Goal: Information Seeking & Learning: Learn about a topic

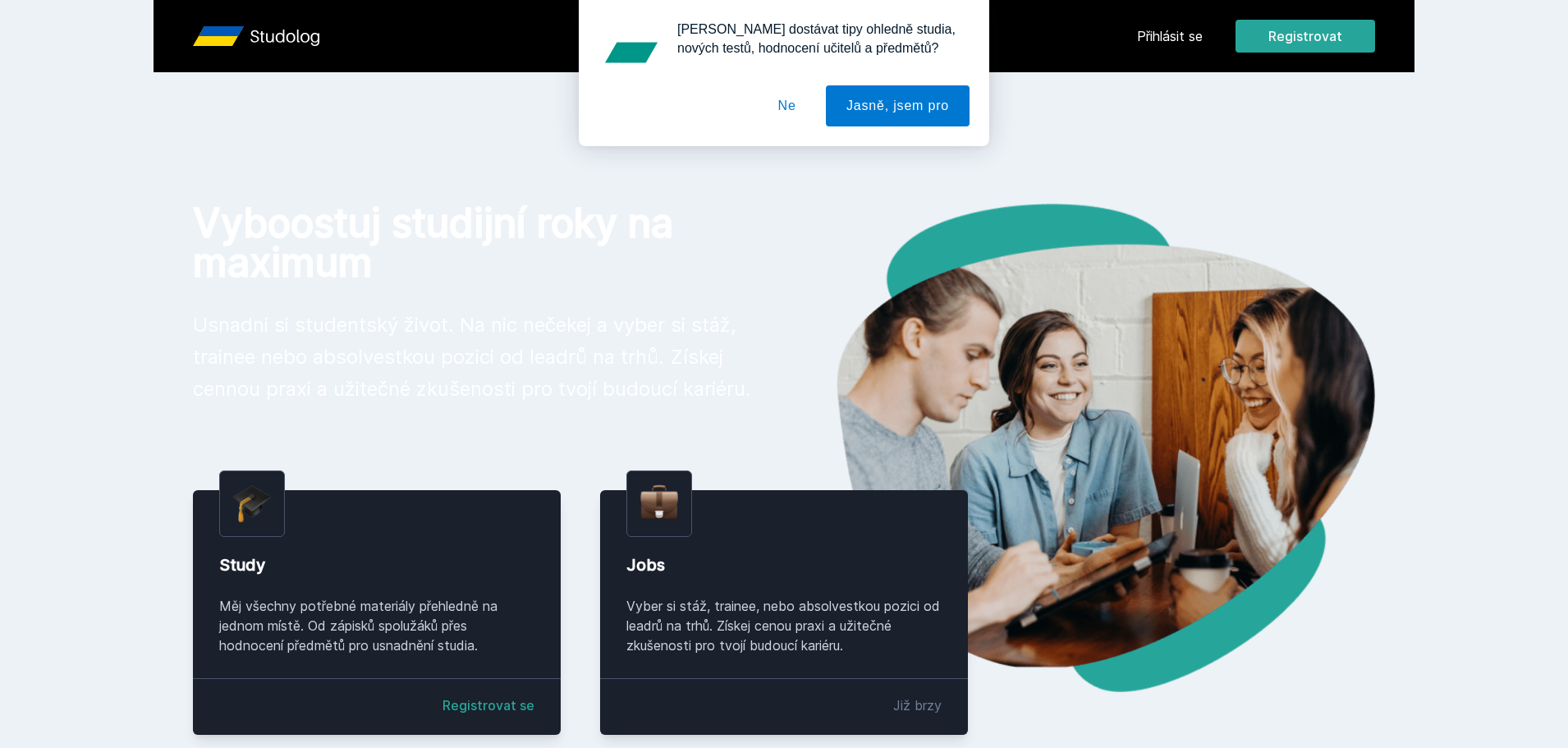
click at [805, 107] on button "Ne" at bounding box center [787, 105] width 59 height 41
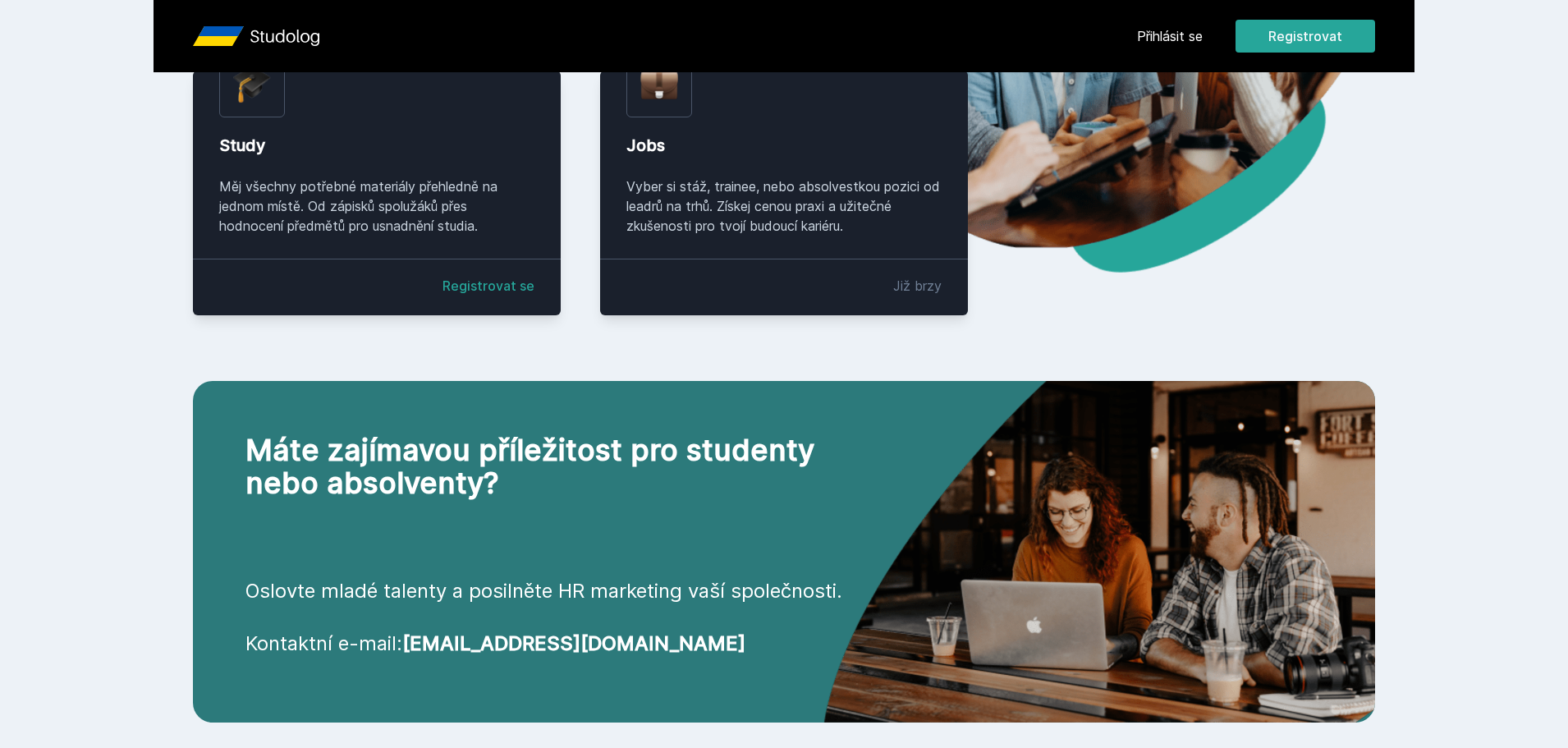
scroll to position [423, 0]
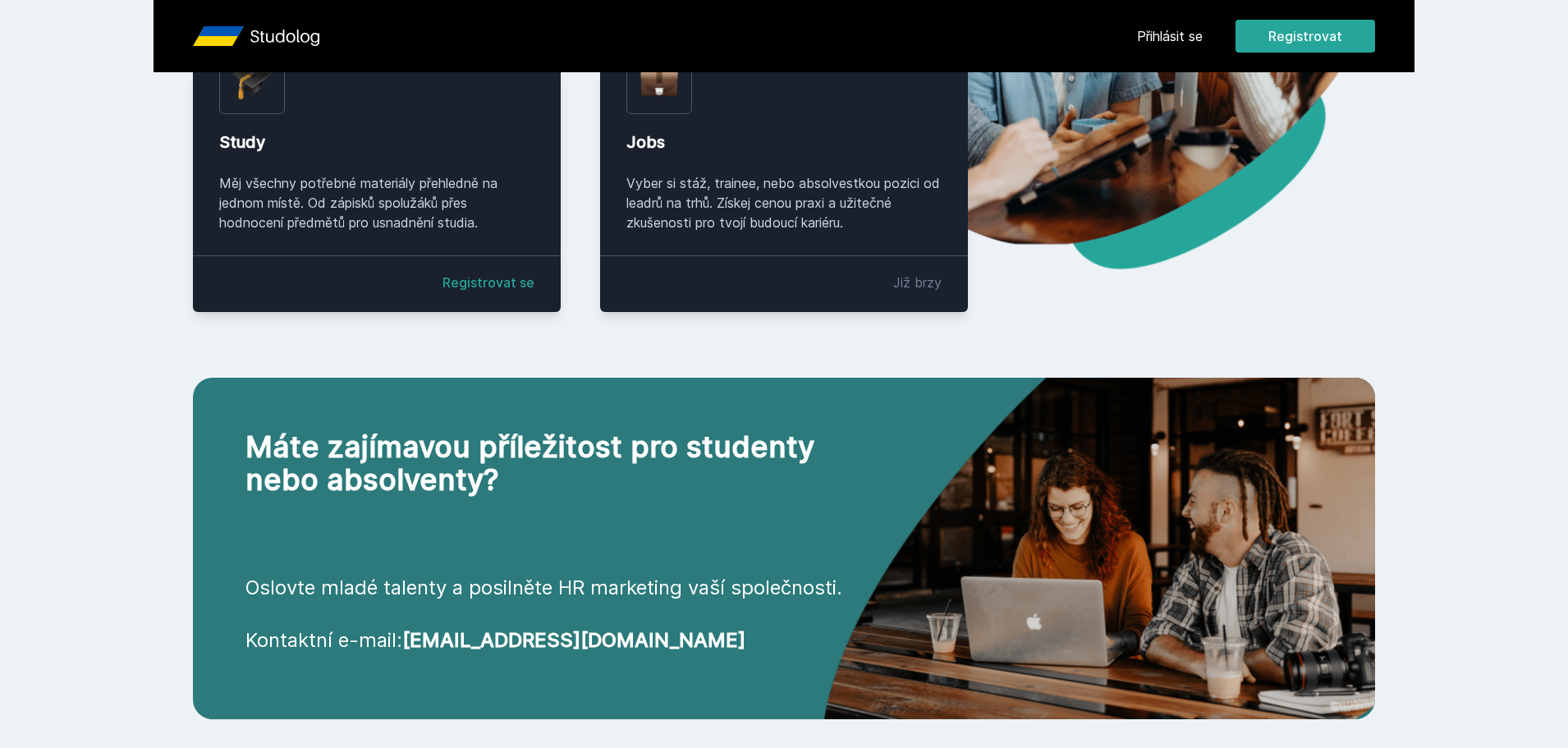
click at [473, 284] on link "Registrovat se" at bounding box center [488, 282] width 92 height 20
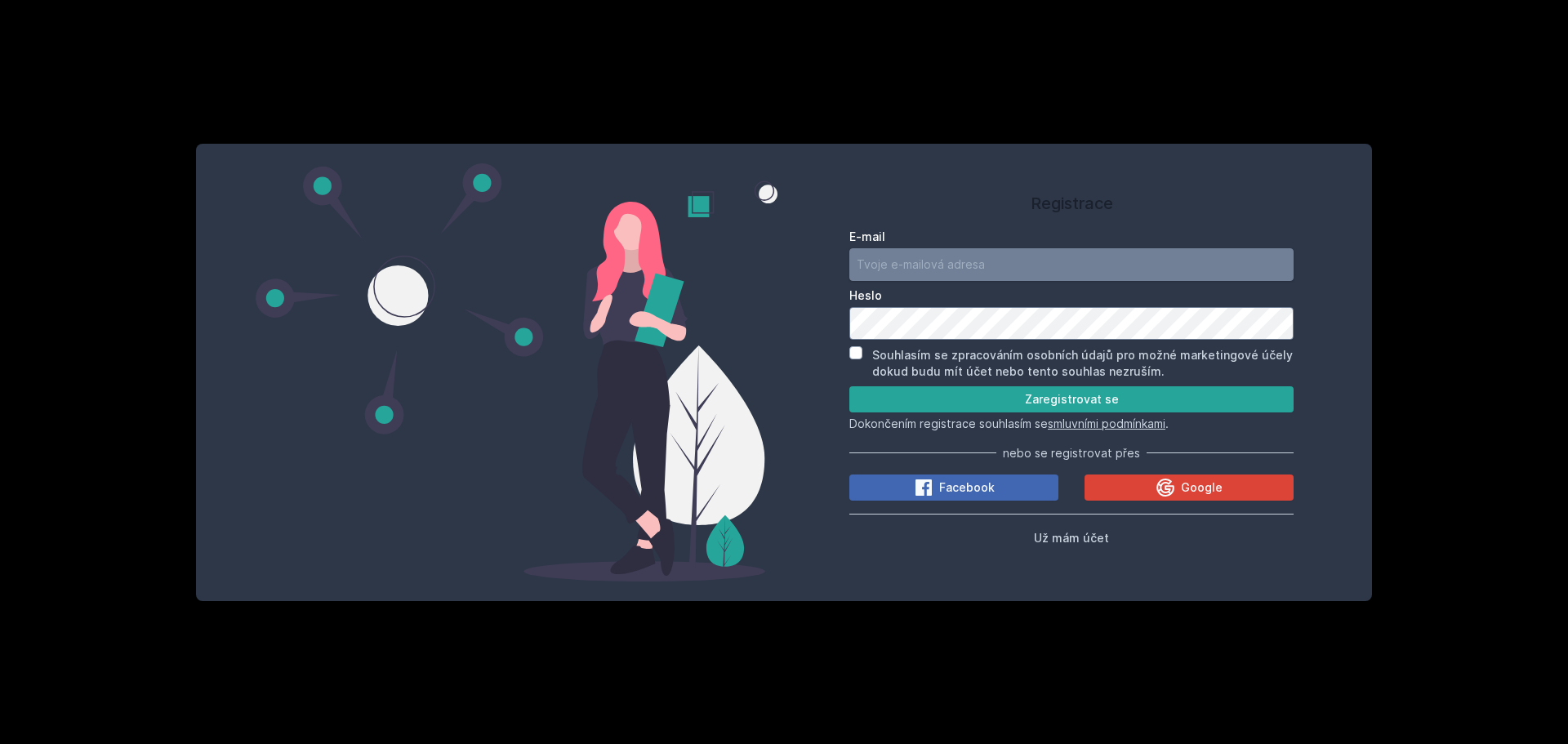
click at [961, 248] on input "E-mail" at bounding box center [1072, 264] width 444 height 33
click at [844, 323] on div "Registrace E-mail [GEOGRAPHIC_DATA] Souhlasím se zpracováním osobních údajů pro…" at bounding box center [1072, 372] width 575 height 418
click at [936, 267] on input "E-mail" at bounding box center [1072, 264] width 444 height 33
click at [928, 279] on input "[EMAIL_ADDRESS][DOMAIN_NAME]" at bounding box center [1072, 264] width 444 height 33
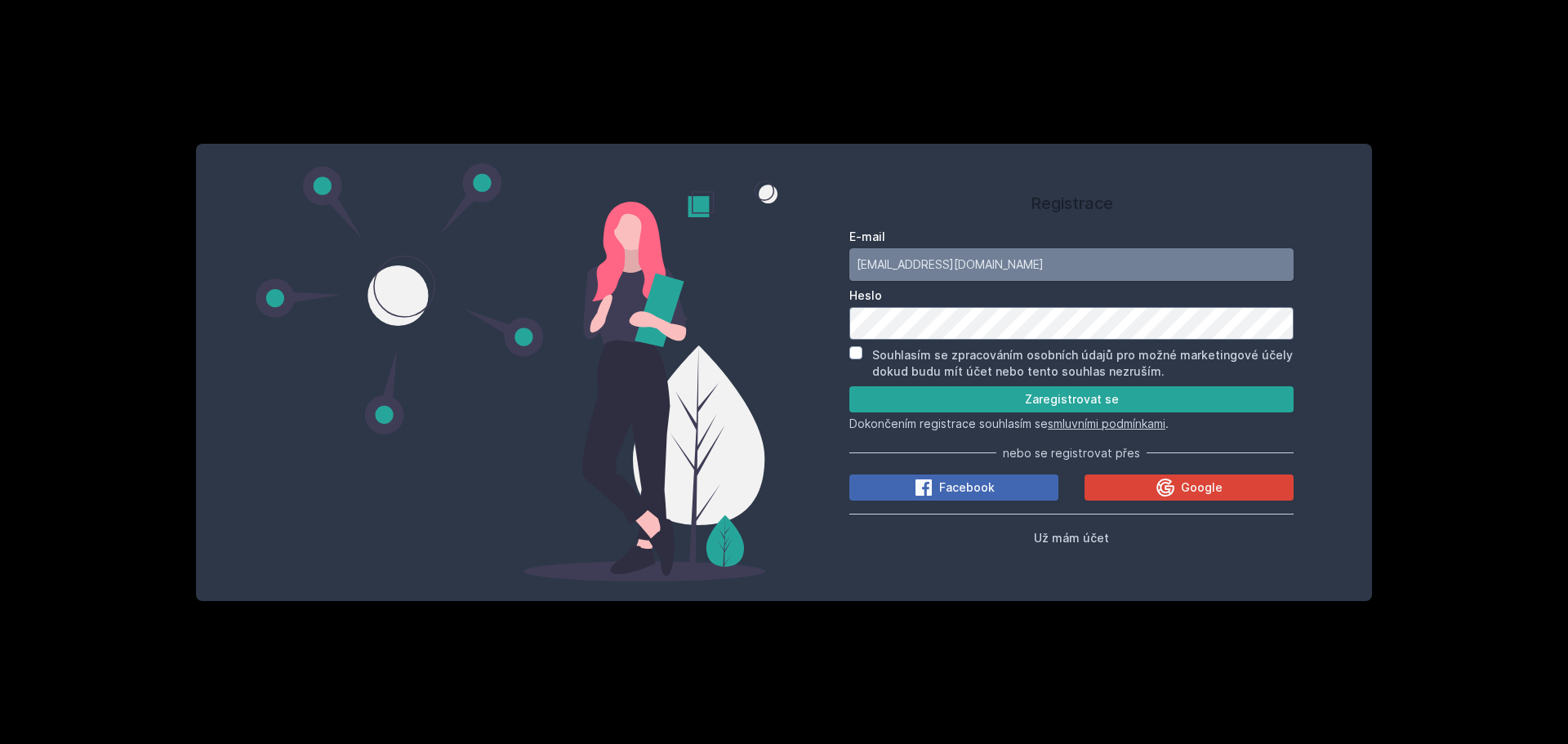
click at [928, 279] on input "[EMAIL_ADDRESS][DOMAIN_NAME]" at bounding box center [1072, 264] width 444 height 33
type input "h"
type input "m"
type input "[EMAIL_ADDRESS][DOMAIN_NAME]"
click at [859, 350] on input "Souhlasím se zpracováním osobních údajů pro možné marketingové účely dokud budu…" at bounding box center [856, 352] width 13 height 13
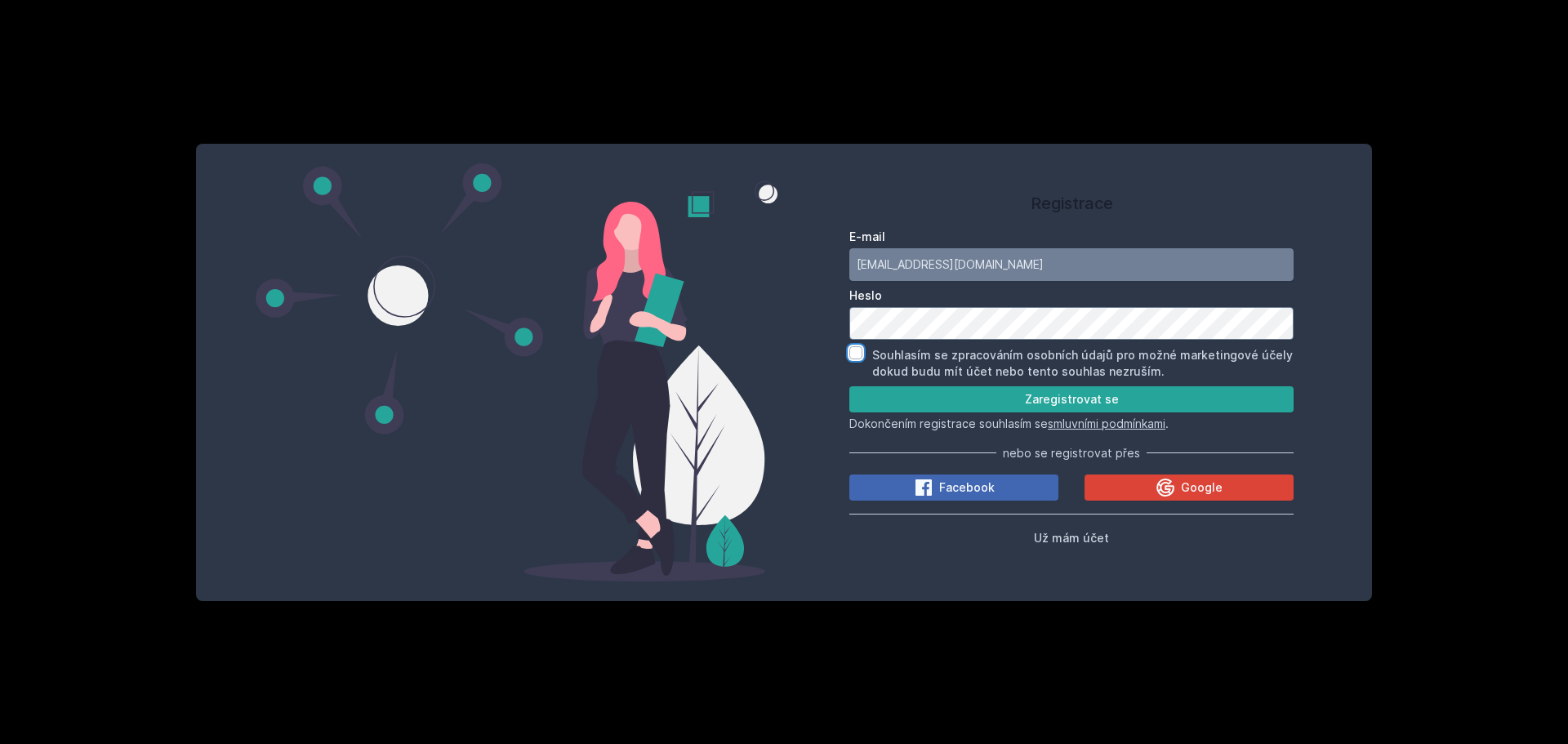
checkbox input "true"
click at [878, 400] on button "Zaregistrovat se" at bounding box center [1072, 399] width 444 height 26
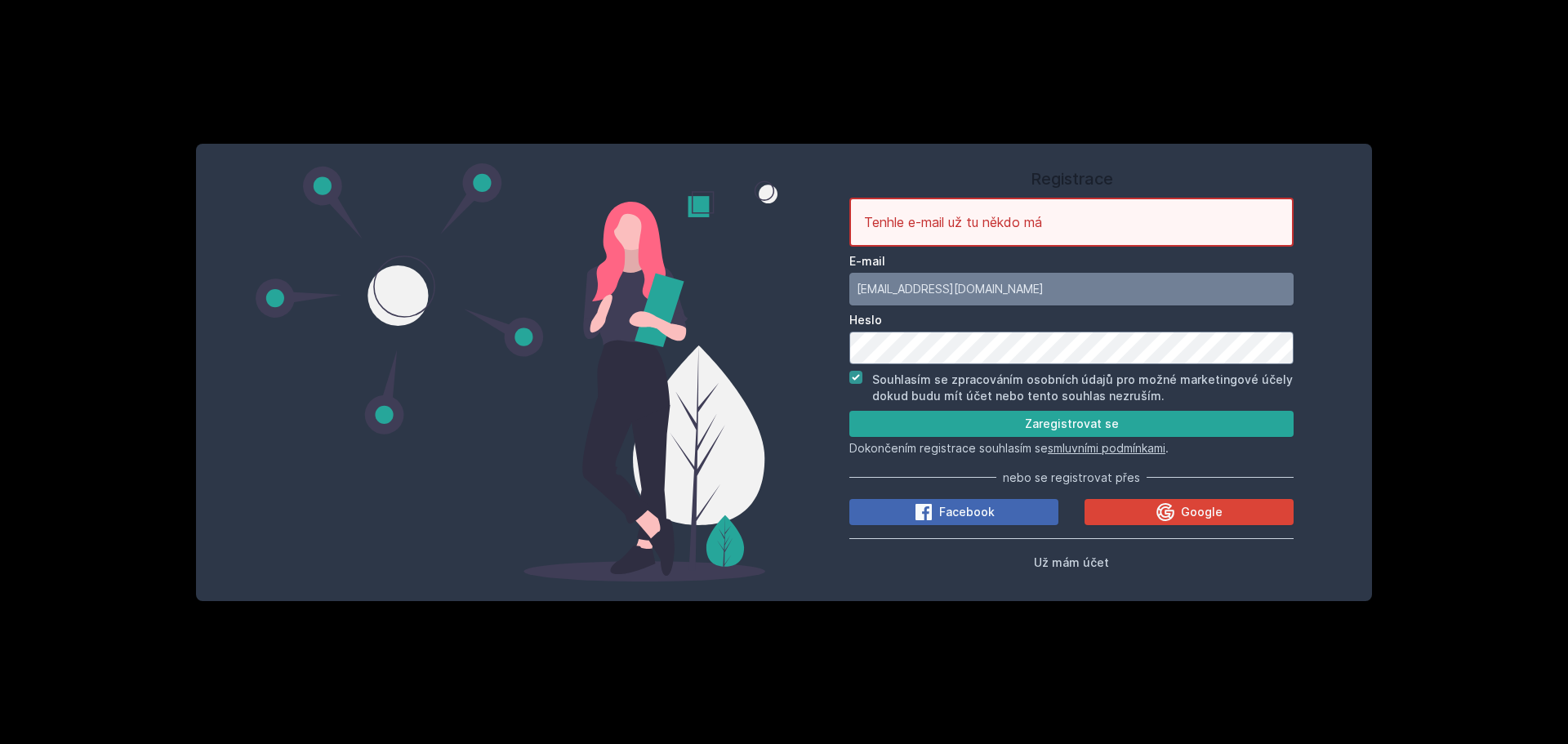
drag, startPoint x: 1063, startPoint y: 551, endPoint x: 1063, endPoint y: 569, distance: 18.0
click at [1063, 569] on div "Tenhle e-mail už tu někdo má E-mail [EMAIL_ADDRESS][DOMAIN_NAME] Heslo Souhlasí…" at bounding box center [1072, 384] width 444 height 374
click at [1063, 569] on button "Už mám účet" at bounding box center [1072, 562] width 75 height 20
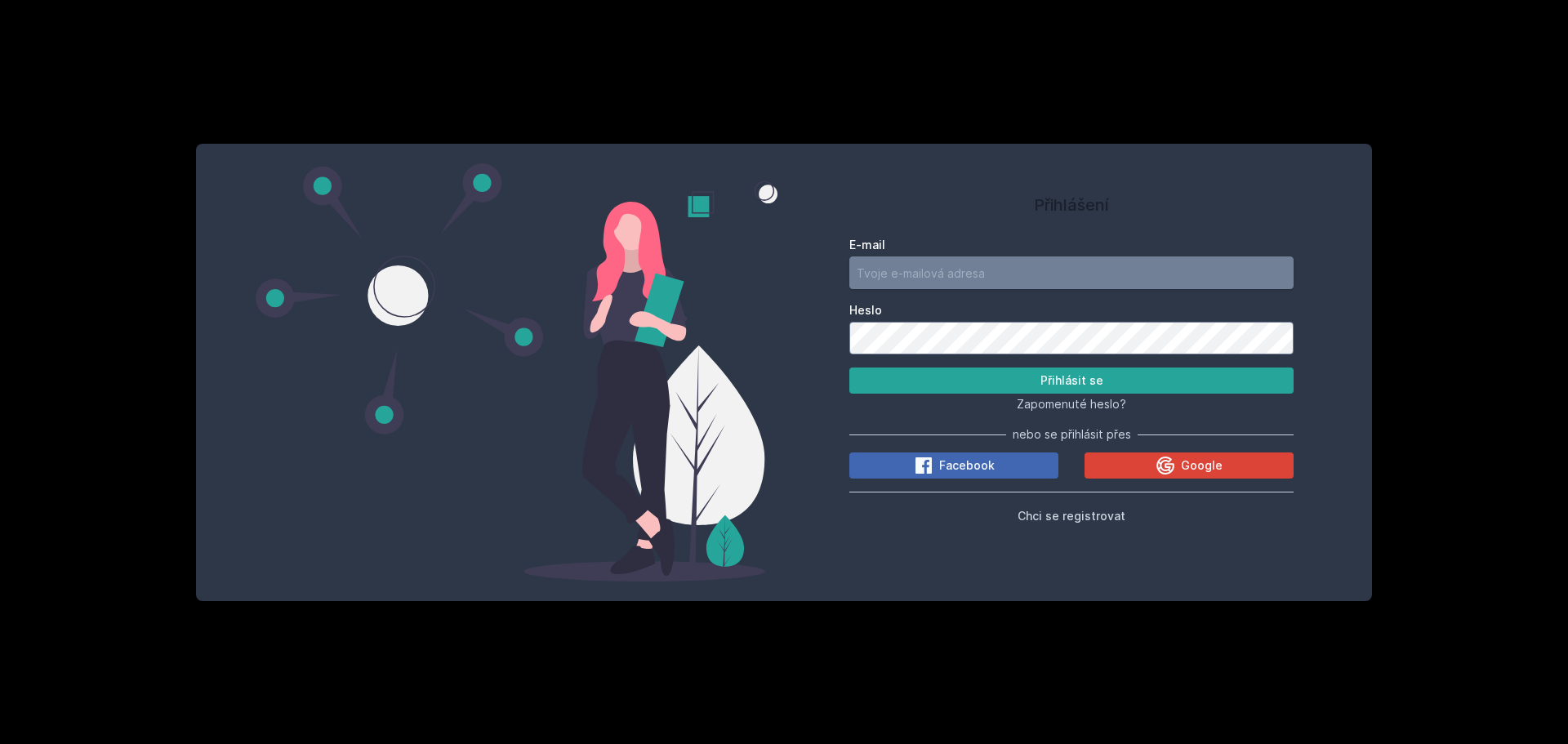
click at [1025, 286] on input "E-mail" at bounding box center [1072, 273] width 444 height 33
type input "[EMAIL_ADDRESS][DOMAIN_NAME]"
click at [850, 367] on button "Přihlásit se" at bounding box center [1072, 380] width 444 height 26
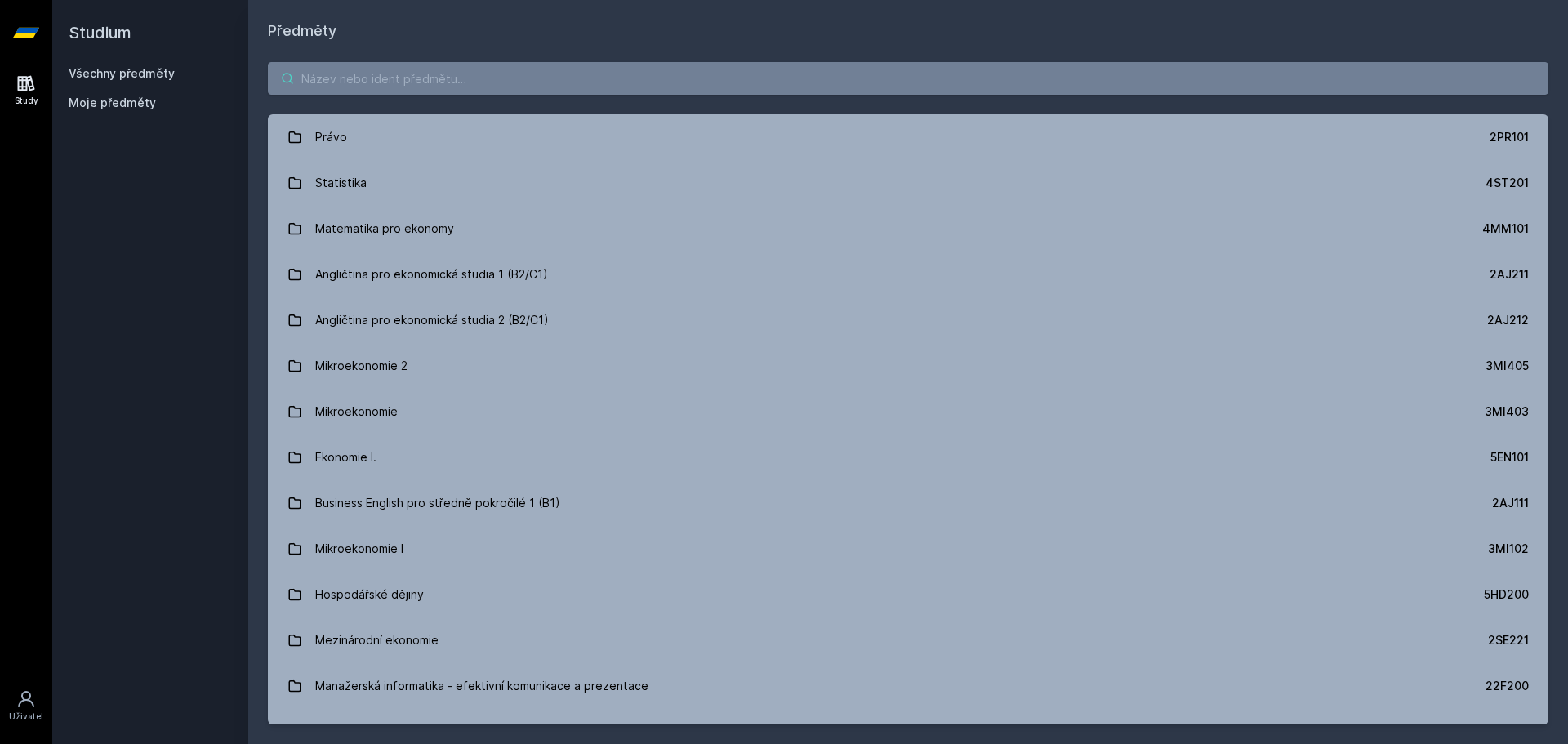
click at [522, 90] on input "search" at bounding box center [908, 78] width 1281 height 33
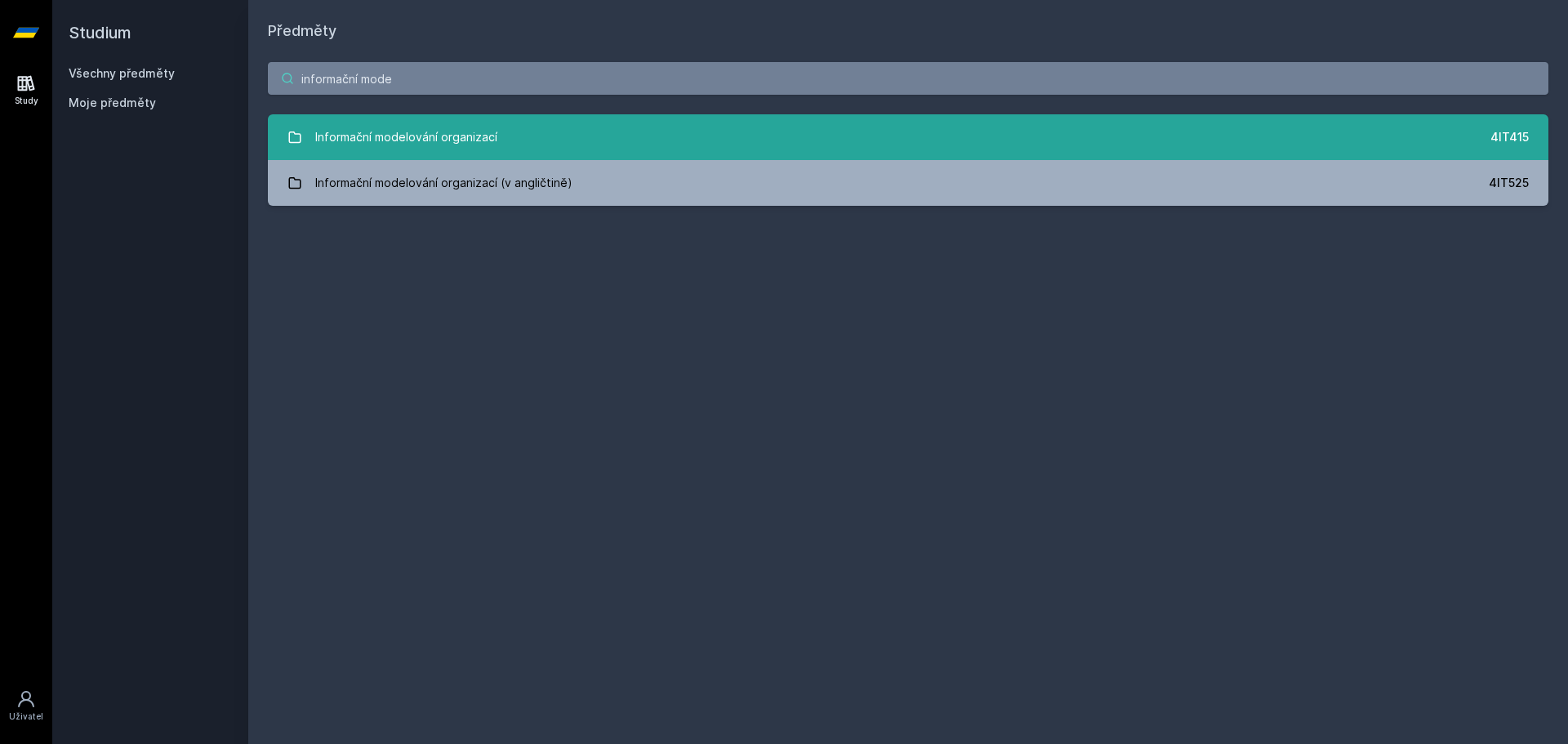
type input "informační mode"
click at [476, 137] on div "Informační modelování organizací" at bounding box center [406, 137] width 182 height 33
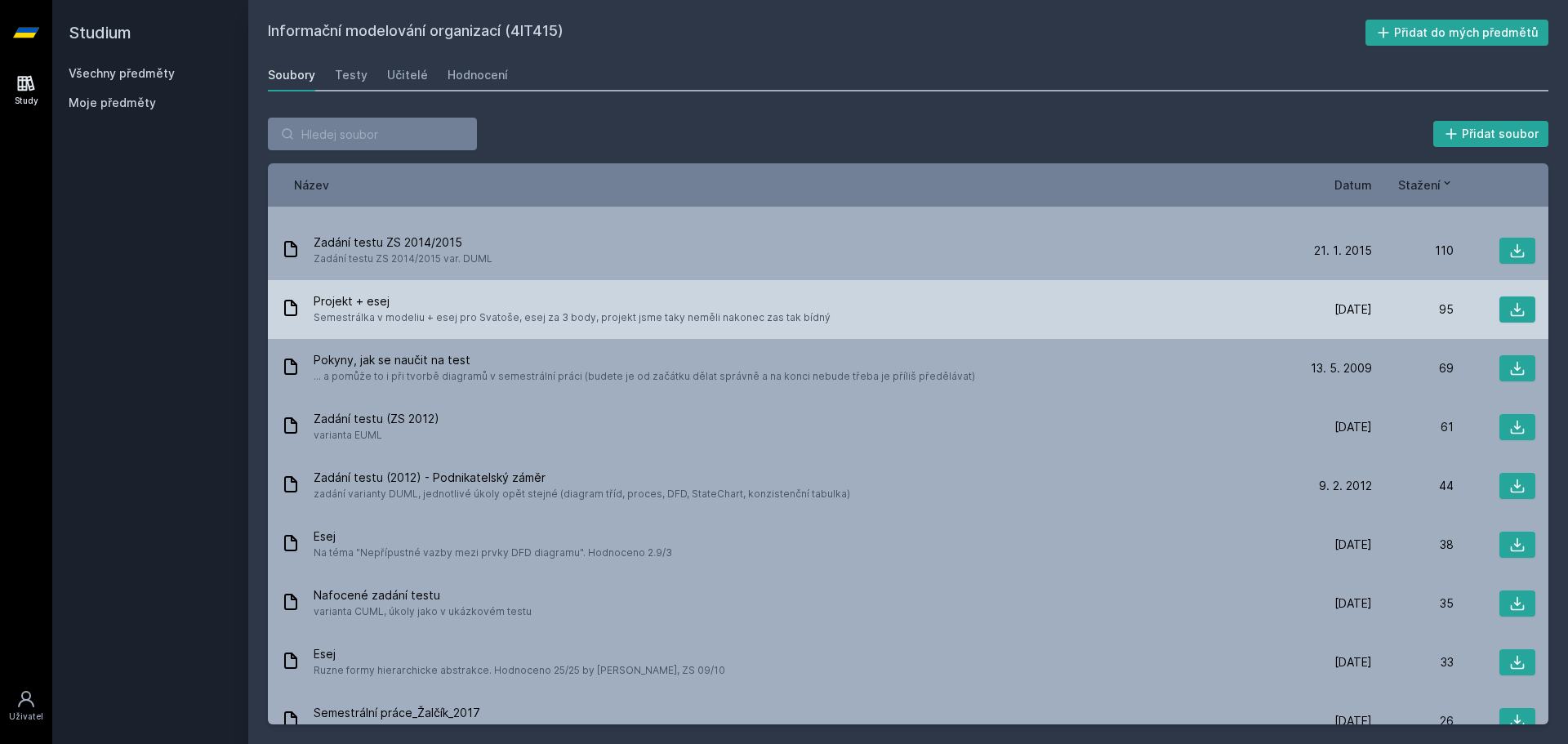
scroll to position [45, 0]
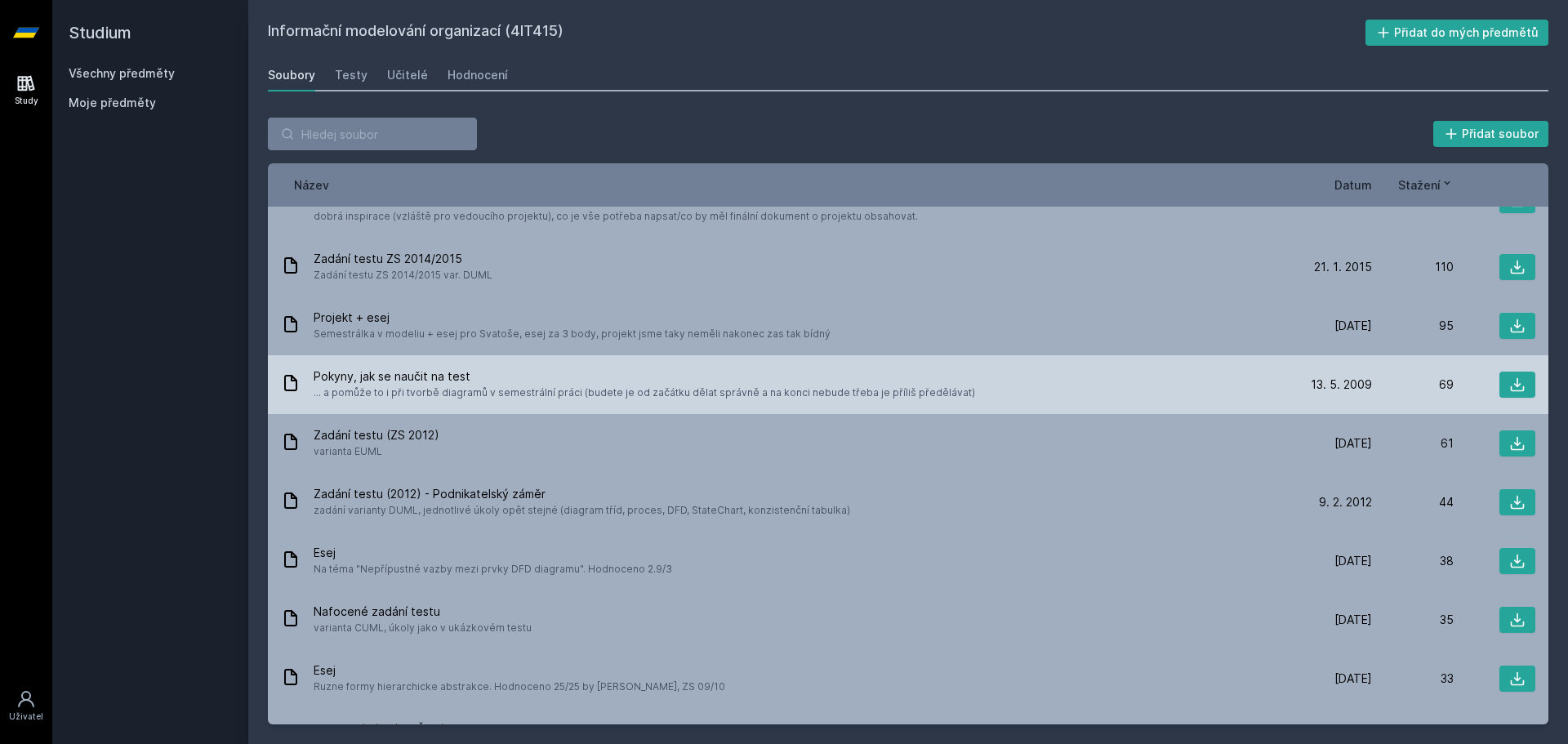
click at [407, 375] on span "Pokyny, jak se naučit na test" at bounding box center [644, 376] width 662 height 16
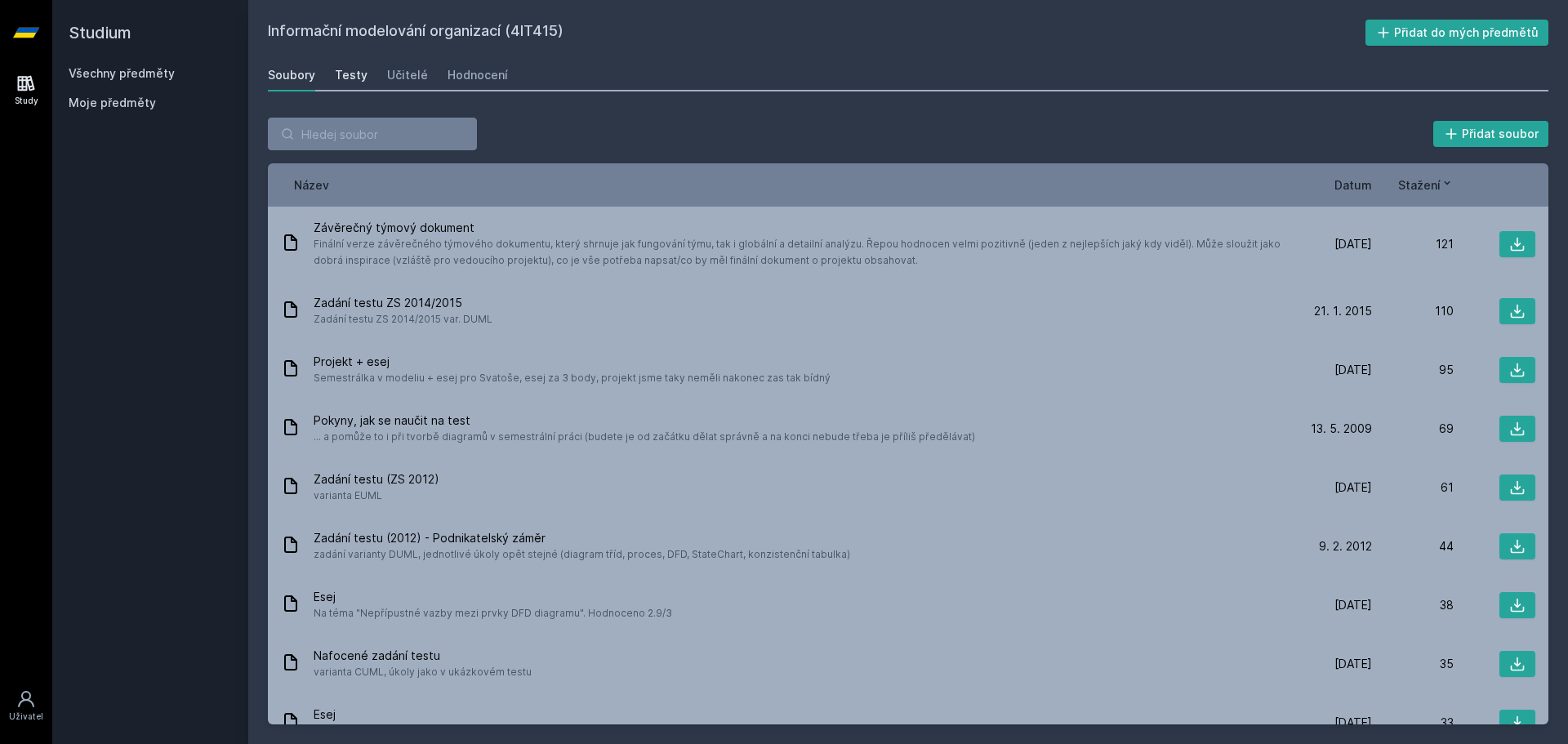
click at [343, 81] on div "Testy" at bounding box center [351, 75] width 33 height 16
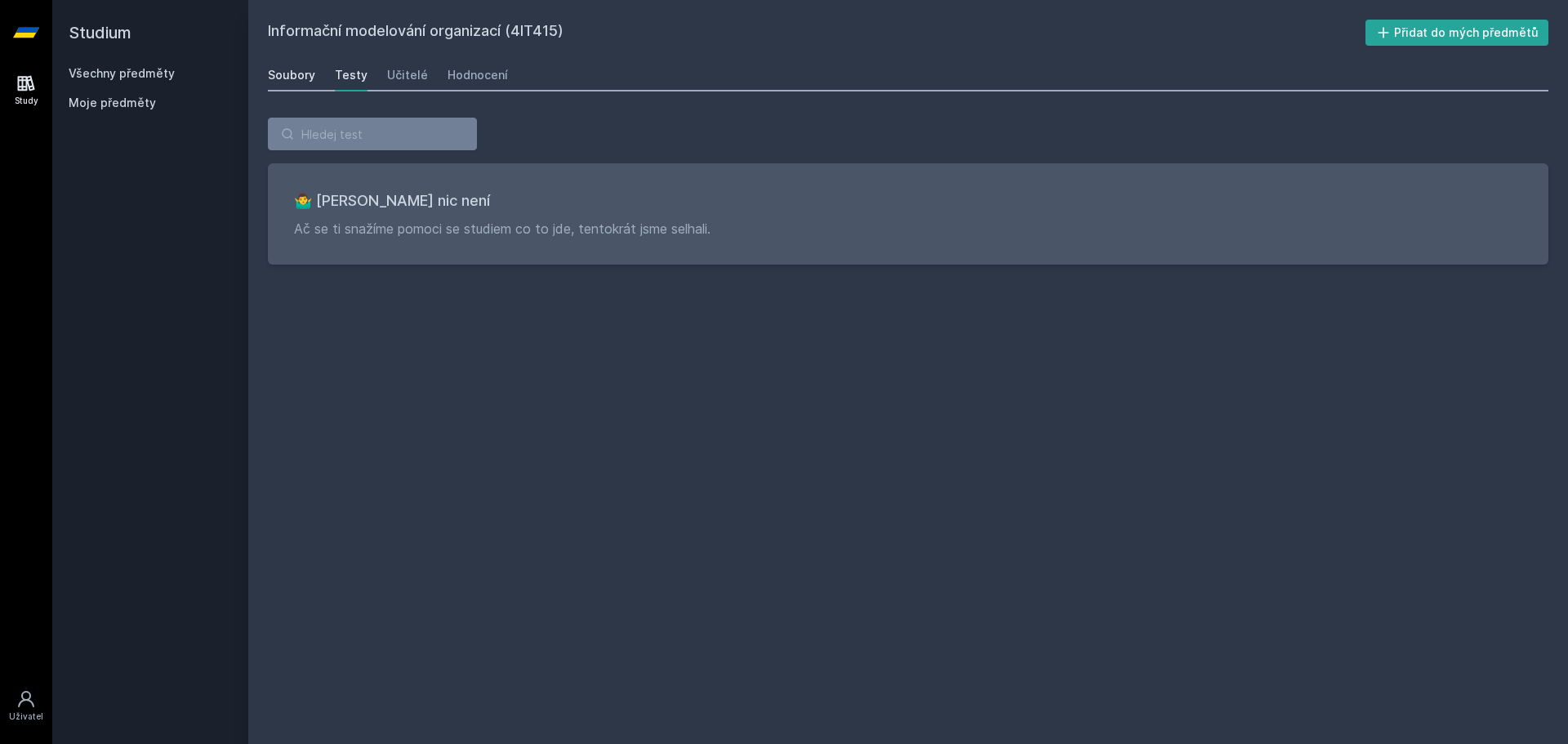
click at [286, 84] on link "Soubory" at bounding box center [292, 75] width 47 height 33
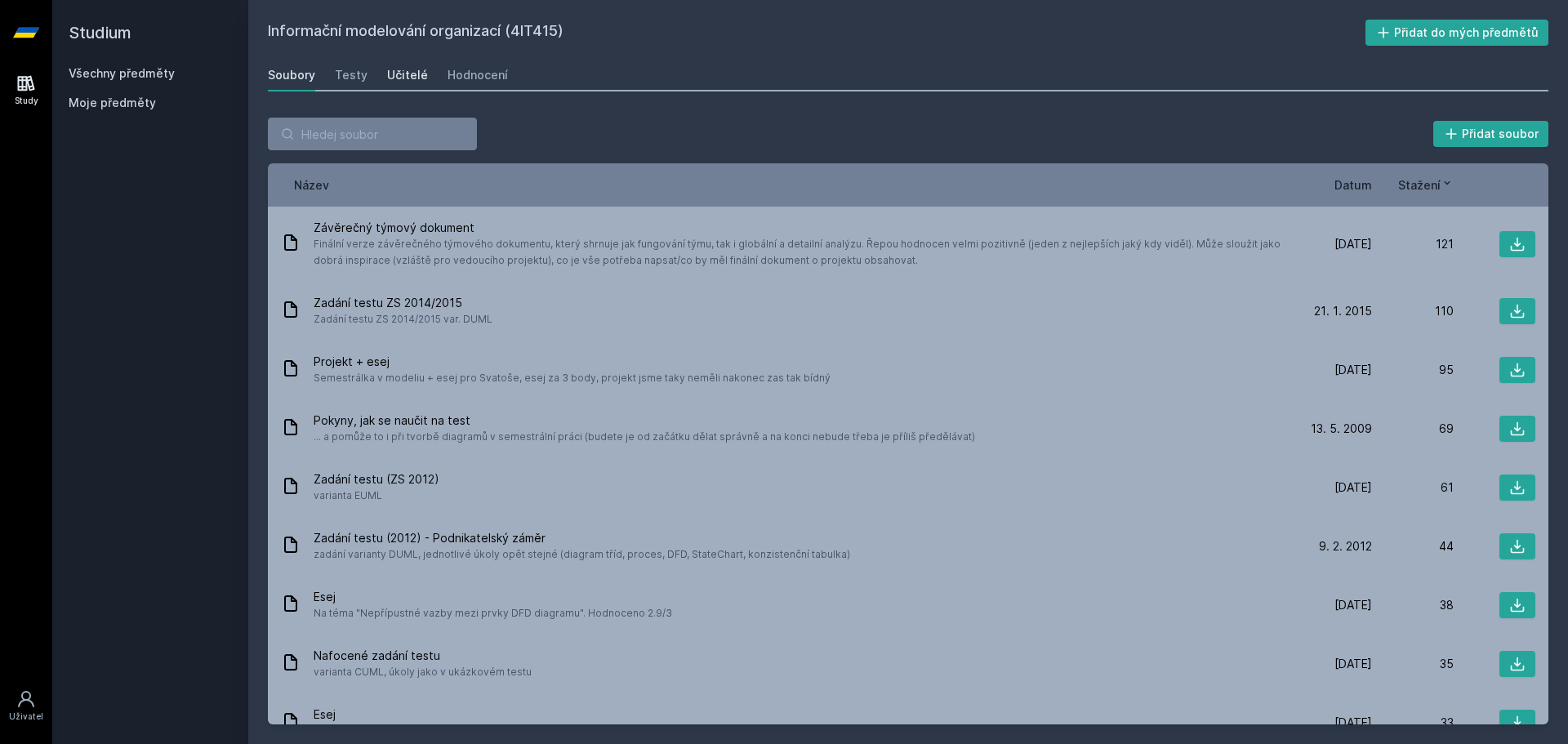
click at [403, 75] on div "Učitelé" at bounding box center [407, 75] width 41 height 16
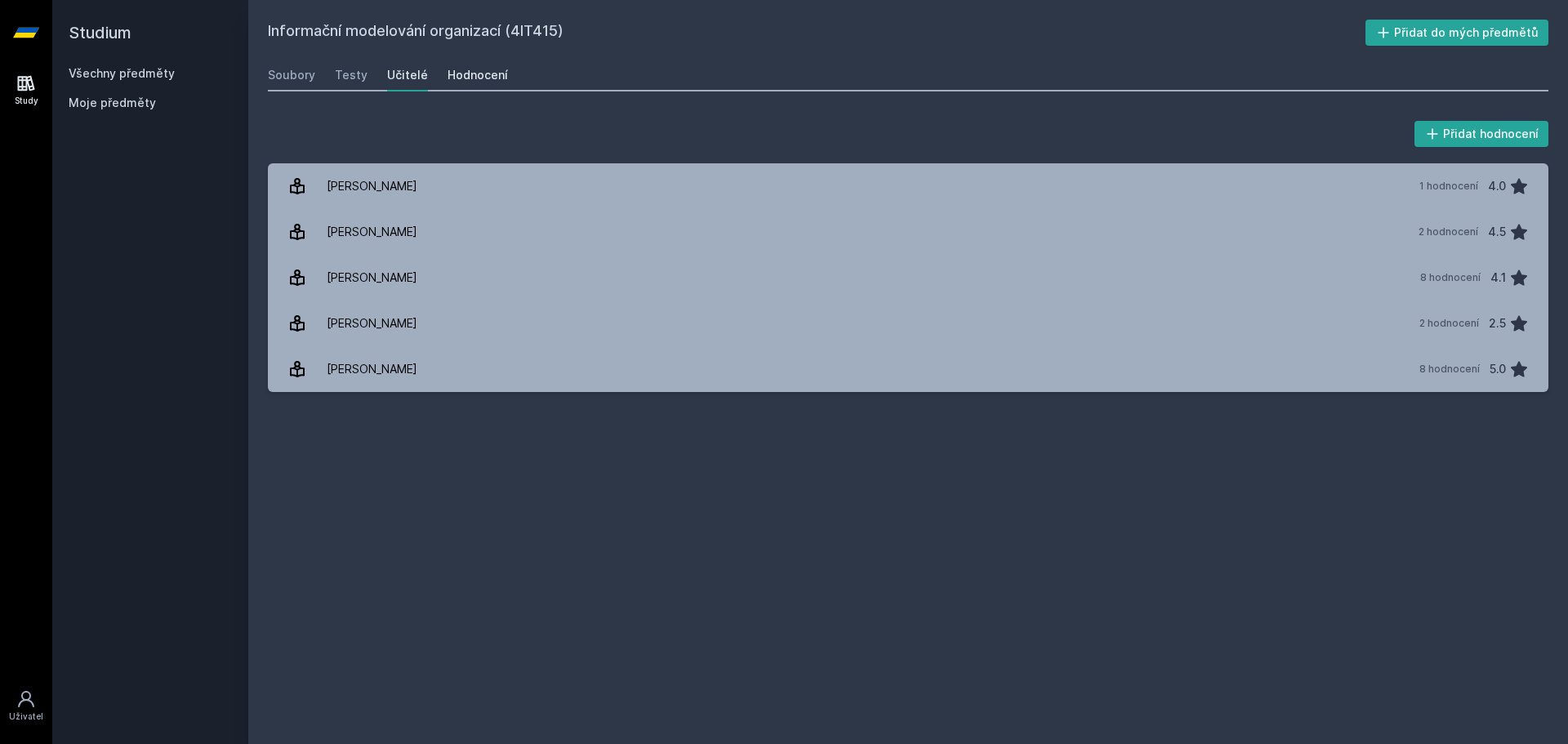
click at [482, 75] on div "Hodnocení" at bounding box center [477, 75] width 61 height 16
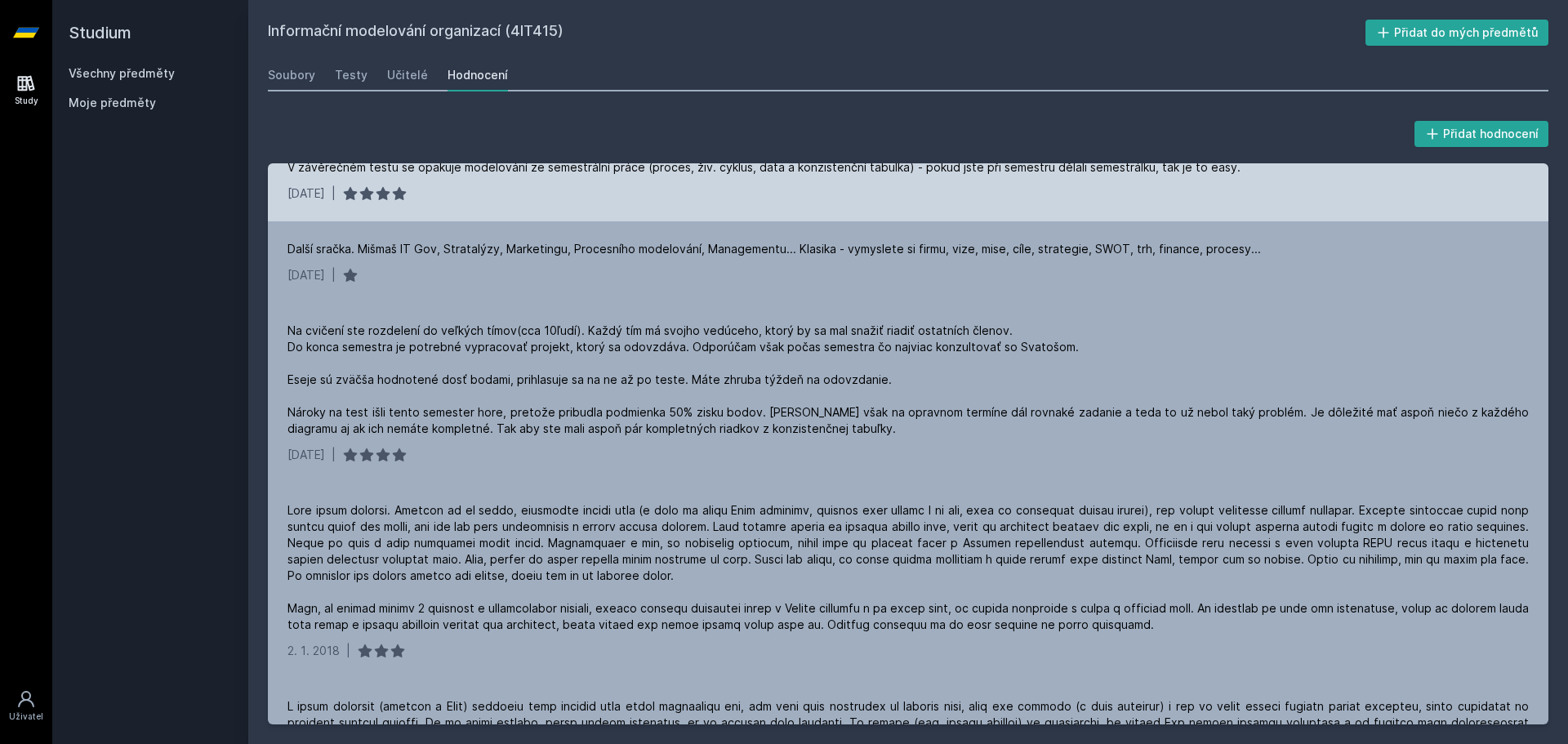
scroll to position [284, 0]
